Goal: Find specific fact: Find specific fact

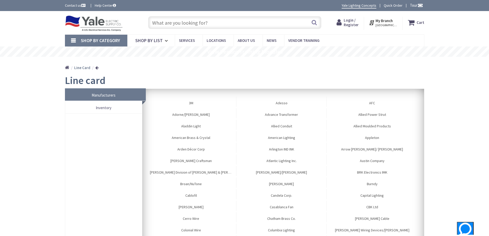
click at [166, 23] on input "text" at bounding box center [234, 22] width 173 height 13
paste input "A12N128"
type input "A12N128"
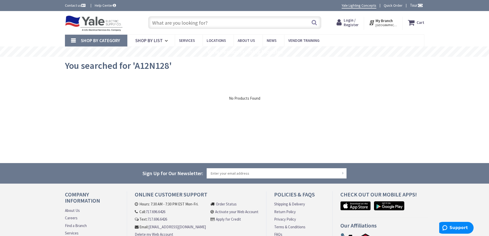
click at [168, 25] on input "text" at bounding box center [234, 22] width 173 height 13
paste input "N1C121208"
type input "N1C121208"
